Goal: Task Accomplishment & Management: Use online tool/utility

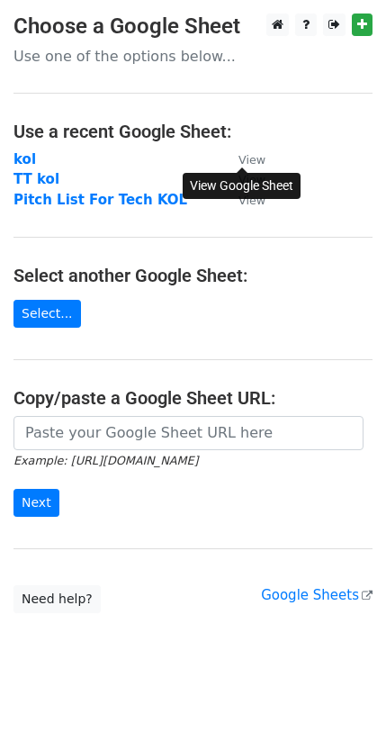
drag, startPoint x: 0, startPoint y: 0, endPoint x: 249, endPoint y: 159, distance: 296.0
click at [249, 159] on small "View" at bounding box center [252, 160] width 27 height 14
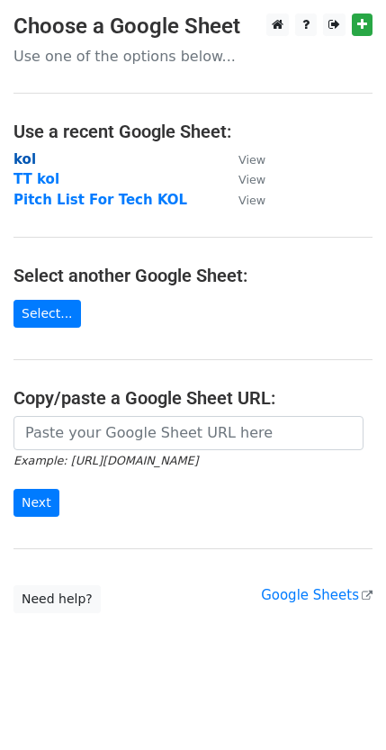
click at [23, 158] on strong "kol" at bounding box center [25, 159] width 23 height 16
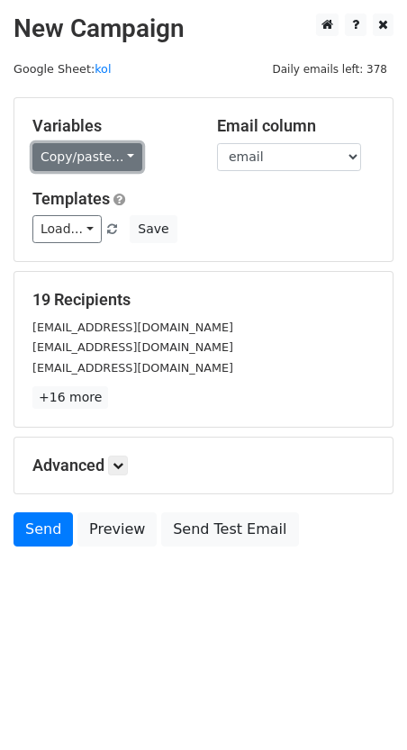
click at [86, 150] on link "Copy/paste..." at bounding box center [87, 157] width 110 height 28
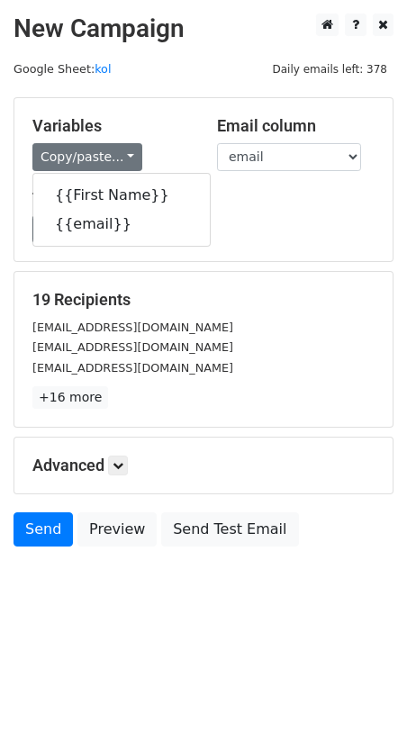
click at [116, 267] on form "Variables Copy/paste... {{First Name}} {{email}} Email column First Name email …" at bounding box center [204, 326] width 380 height 458
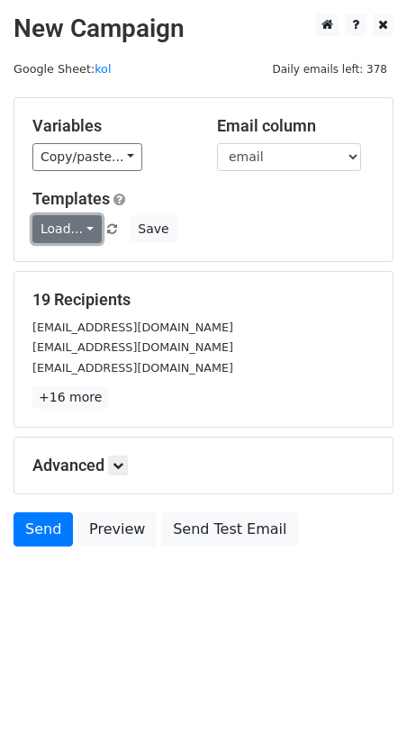
click at [85, 232] on link "Load..." at bounding box center [66, 229] width 69 height 28
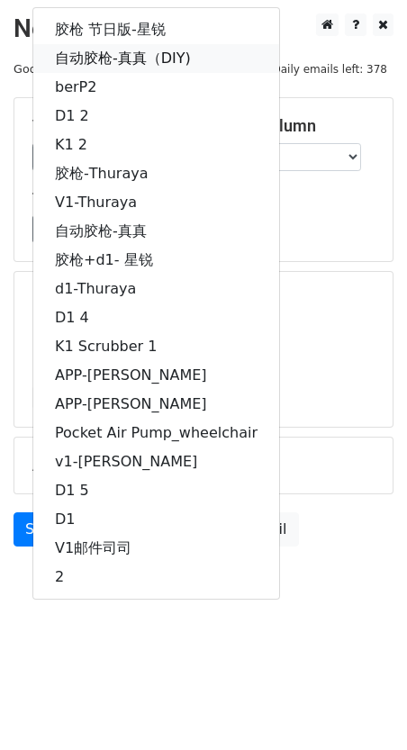
click at [178, 62] on link "自动胶枪-真真（DIY)" at bounding box center [156, 58] width 246 height 29
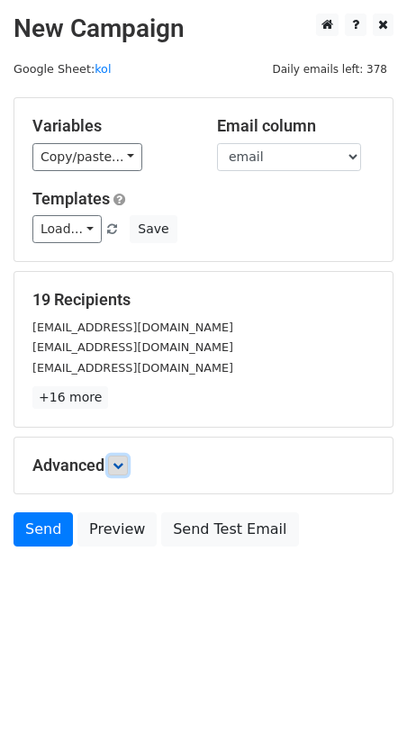
click at [120, 464] on icon at bounding box center [118, 465] width 11 height 11
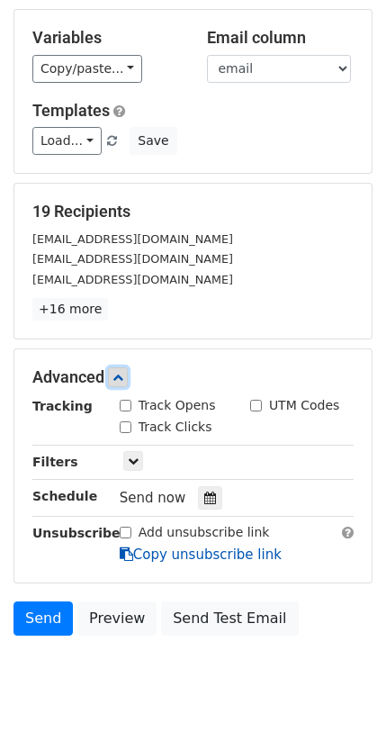
scroll to position [127, 0]
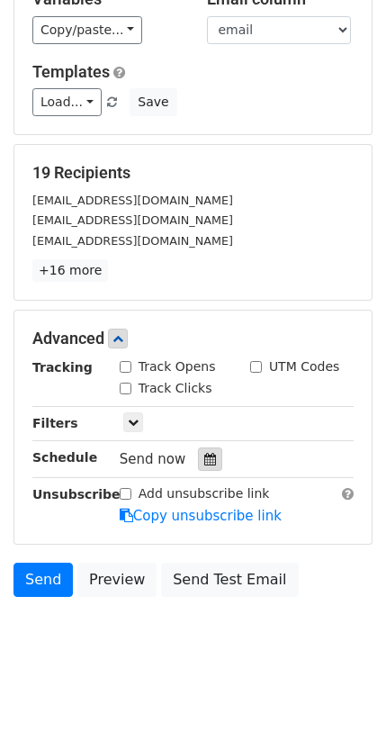
click at [215, 461] on div at bounding box center [210, 458] width 24 height 23
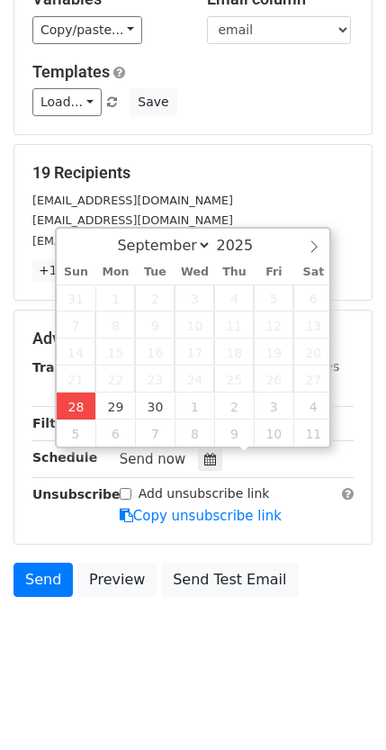
type input "[DATE] 17:05"
type input "05"
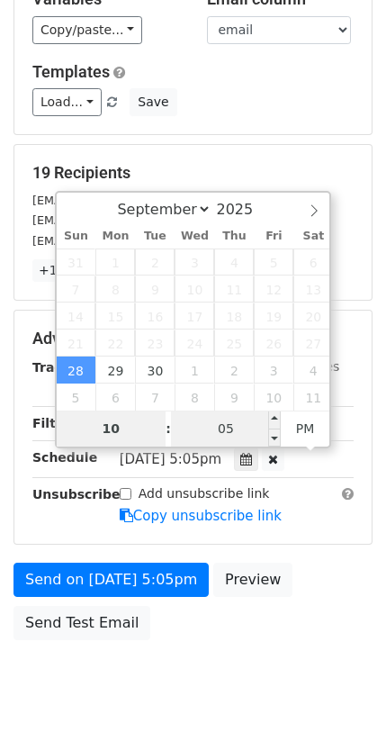
type input "10"
type input "[DATE] 22:05"
click at [221, 435] on input "05" at bounding box center [226, 429] width 110 height 36
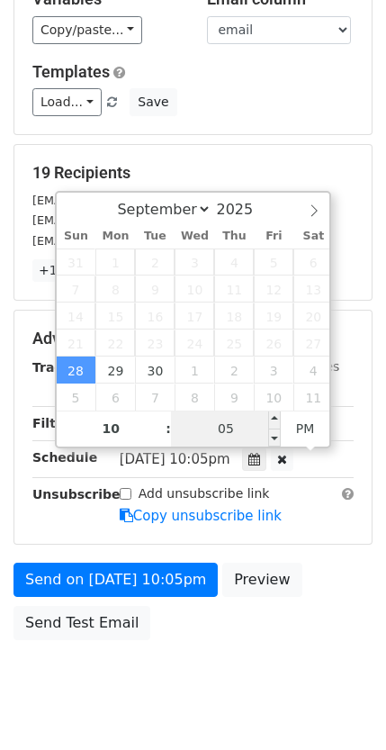
scroll to position [98, 0]
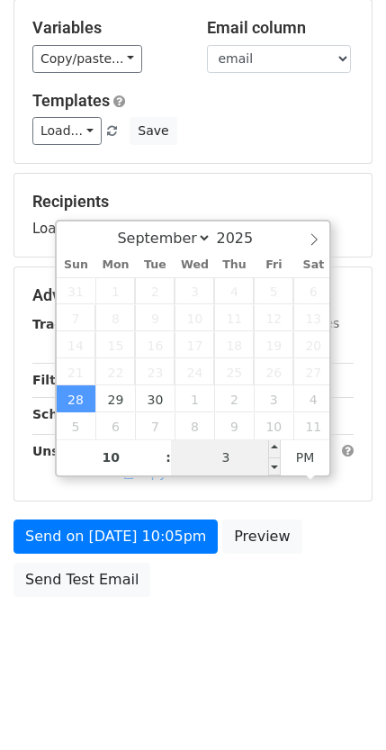
type input "30"
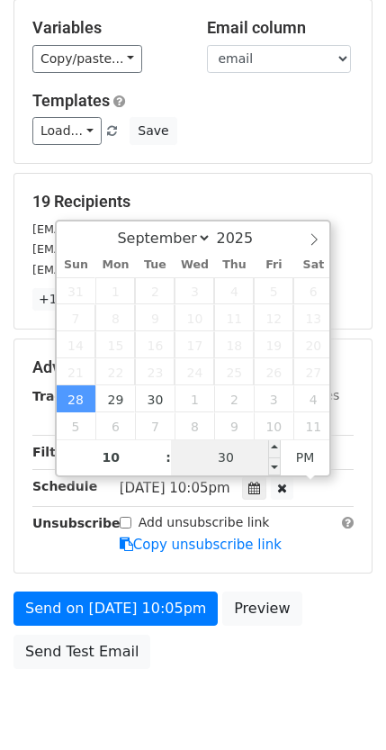
scroll to position [127, 0]
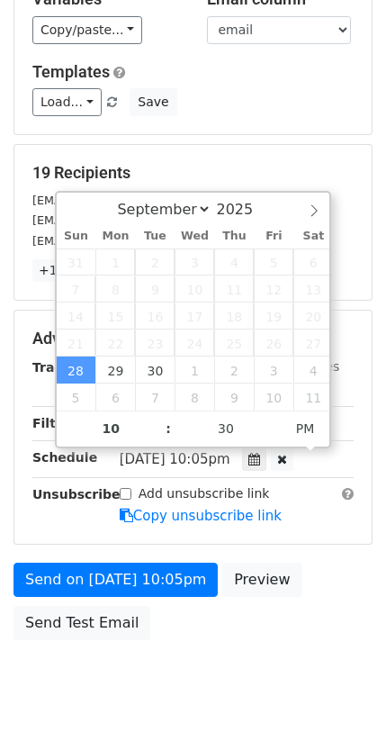
type input "[DATE] 22:30"
click at [363, 387] on div "Track Clicks" at bounding box center [236, 390] width 261 height 22
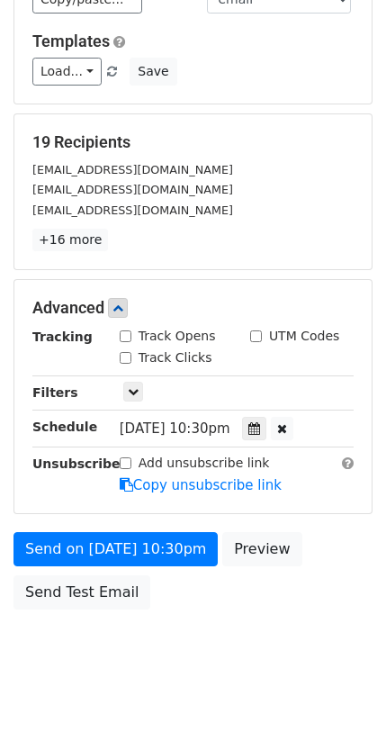
scroll to position [170, 0]
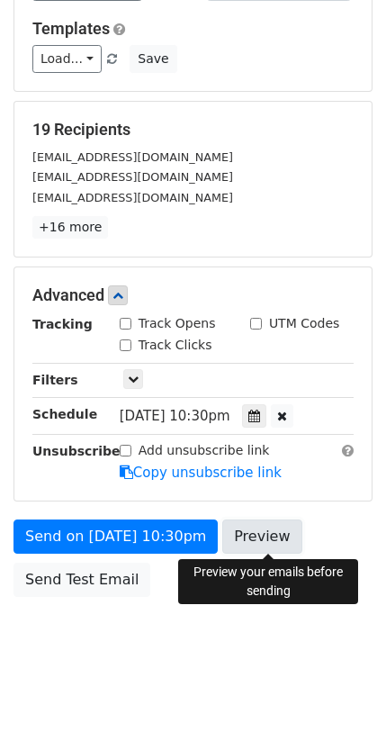
click at [279, 538] on link "Preview" at bounding box center [261, 537] width 79 height 34
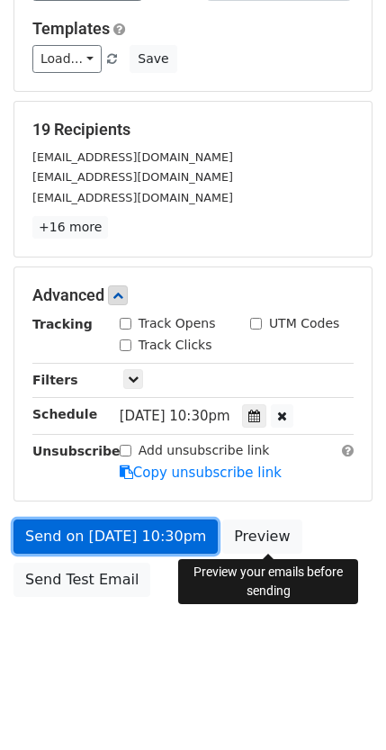
click at [140, 535] on link "Send on [DATE] 10:30pm" at bounding box center [116, 537] width 204 height 34
